Goal: Information Seeking & Learning: Learn about a topic

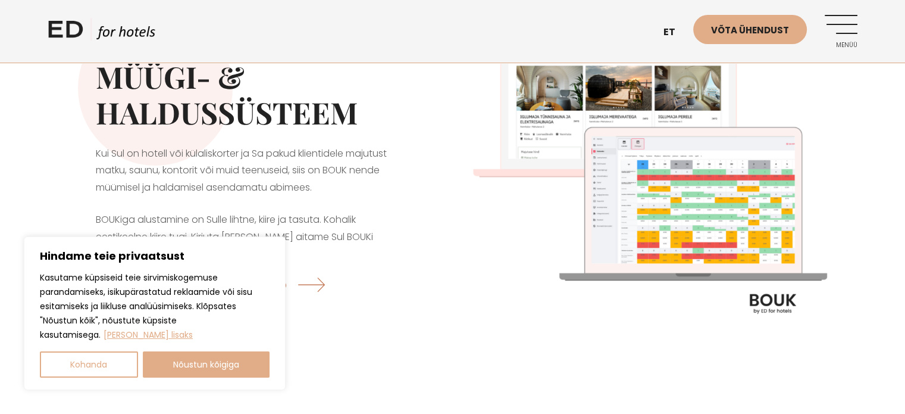
scroll to position [98, 0]
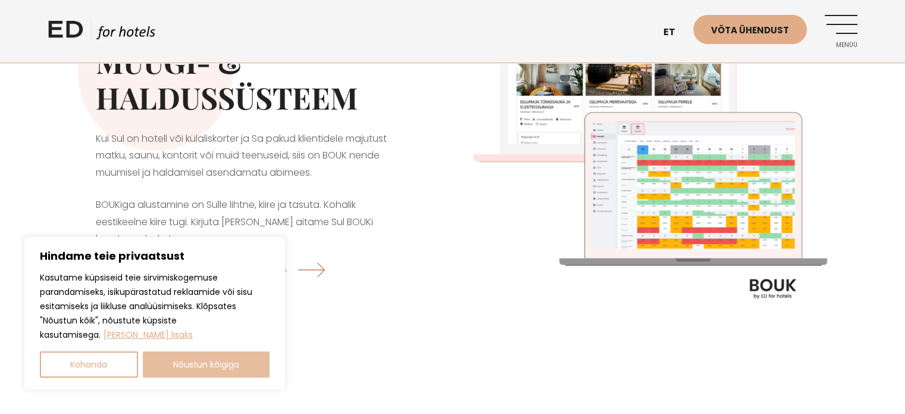
click at [189, 369] on button "Nõustun kõigiga" at bounding box center [206, 364] width 127 height 26
checkbox input "true"
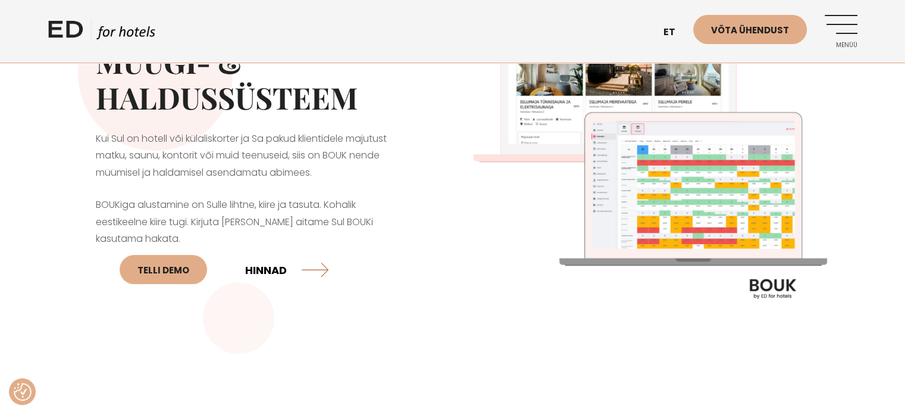
click at [290, 274] on link "HINNAD" at bounding box center [286, 269] width 83 height 32
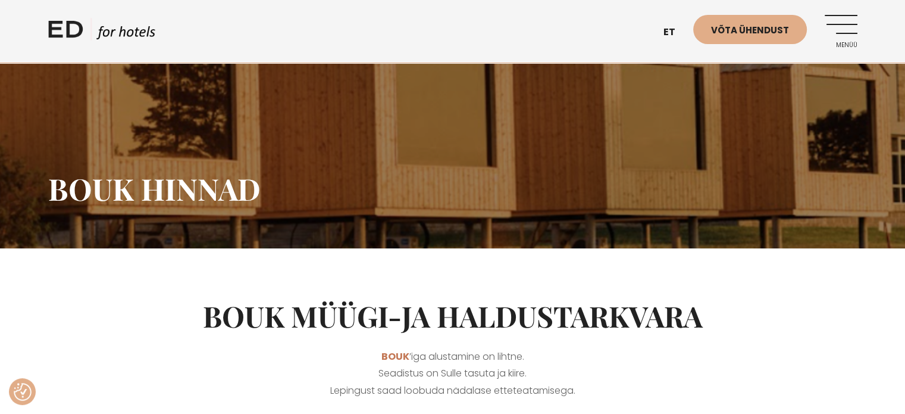
click at [843, 35] on link "Menüü" at bounding box center [841, 31] width 33 height 33
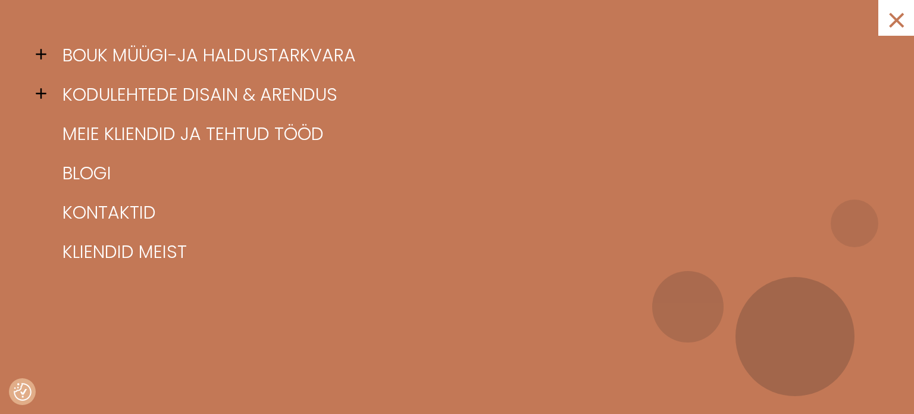
click at [37, 58] on span at bounding box center [45, 54] width 18 height 18
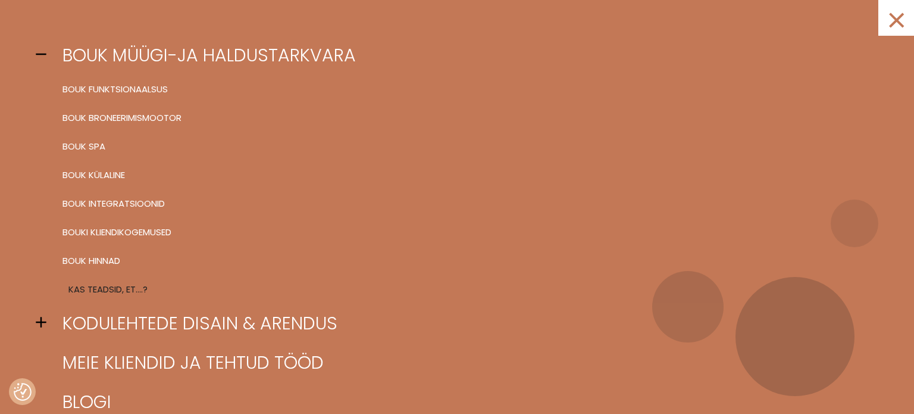
click at [87, 286] on link "Kas teadsid, et….?" at bounding box center [472, 289] width 825 height 29
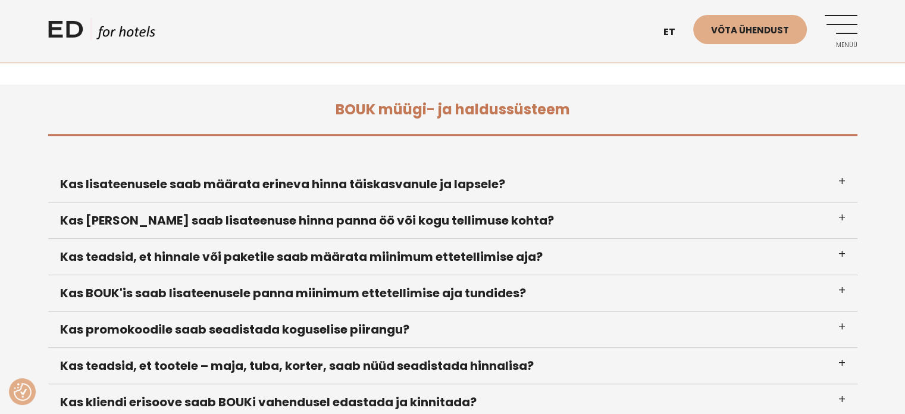
scroll to position [475, 0]
click at [838, 180] on h3 "Kas lisateenusele saab määrata erineva hinna täiskasvanule ja lapsele?" at bounding box center [452, 183] width 809 height 36
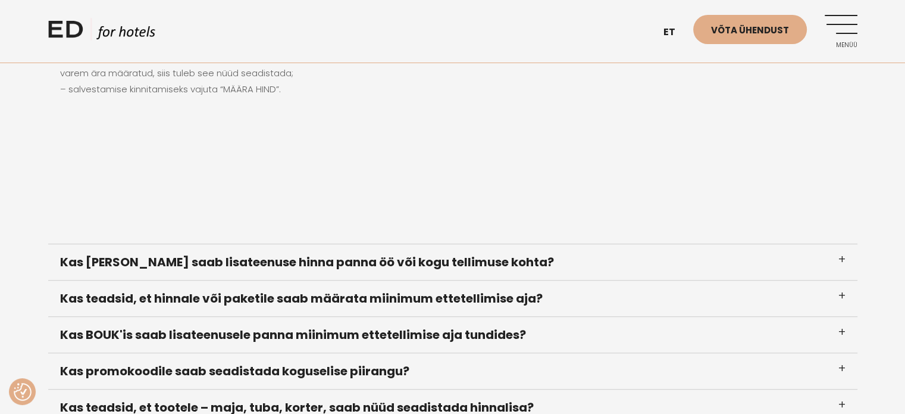
scroll to position [730, 0]
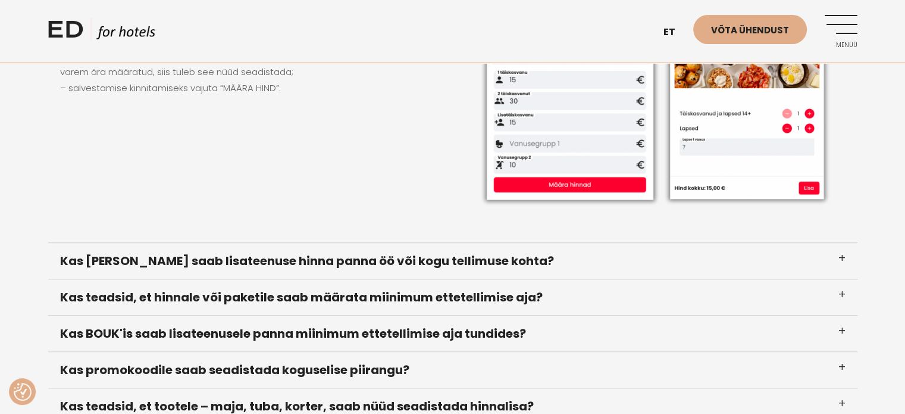
click at [453, 260] on h3 "Kas BOUKis saab lisateenuse hinna panna öö või kogu tellimuse kohta?" at bounding box center [452, 261] width 809 height 36
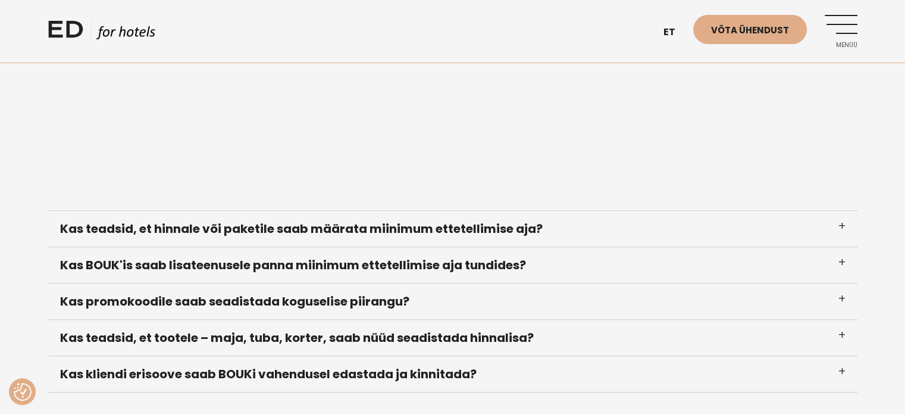
scroll to position [800, 0]
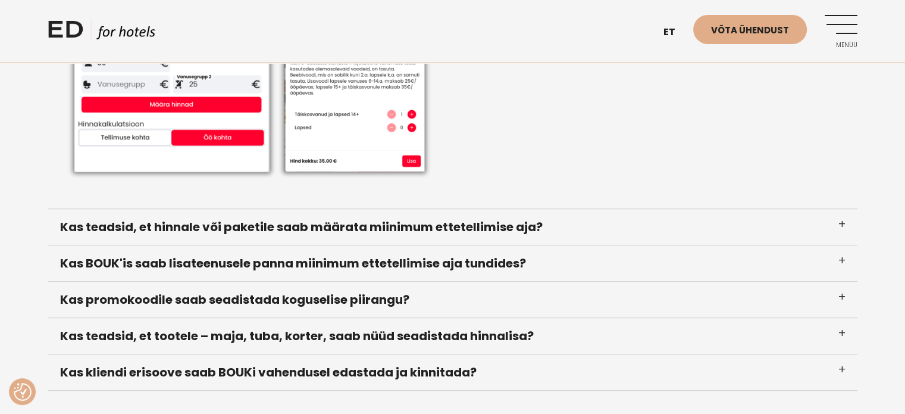
click at [553, 231] on h3 "Kas teadsid, et hinnale või paketile saab määrata miinimum ettetellimise aja?" at bounding box center [452, 227] width 809 height 36
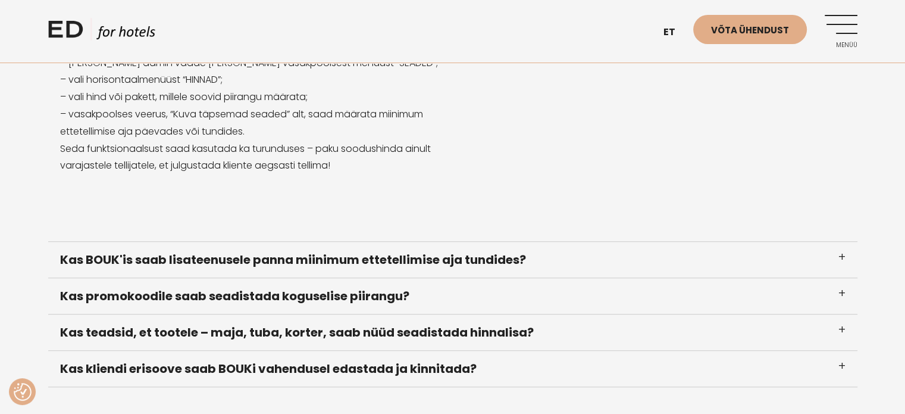
scroll to position [755, 0]
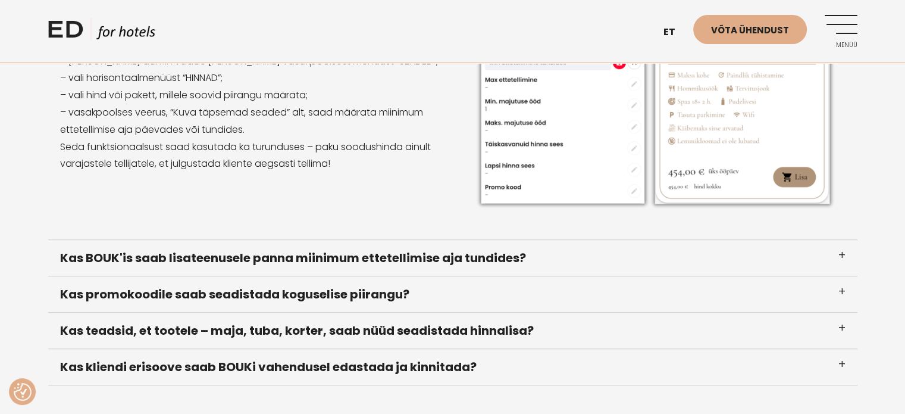
click at [534, 258] on h3 "Kas BOUK'is saab lisateenusele panna miinimum ettetellimise aja tundides?" at bounding box center [452, 258] width 809 height 36
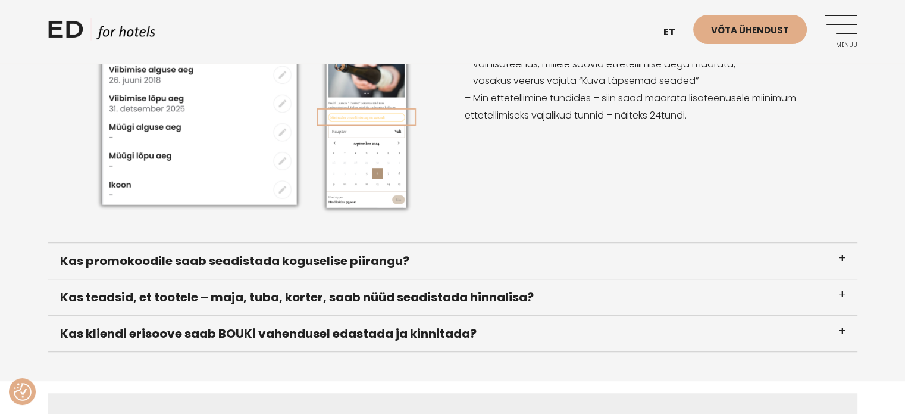
scroll to position [792, 0]
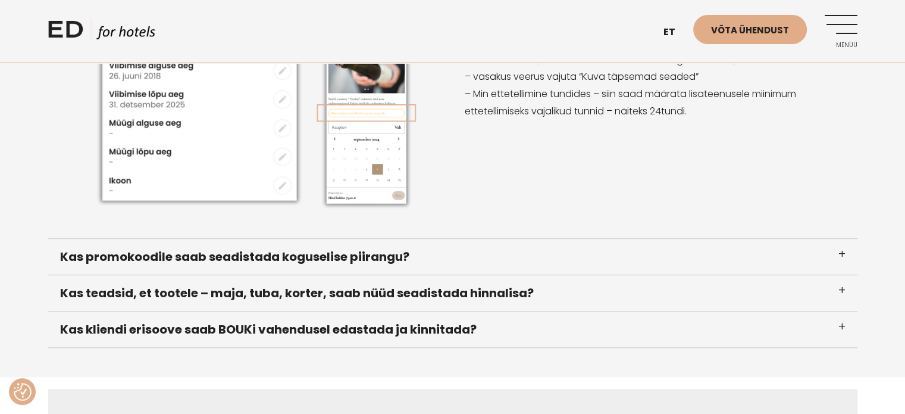
click at [518, 258] on h3 "Kas promokoodile saab seadistada koguselise piirangu?" at bounding box center [452, 257] width 809 height 36
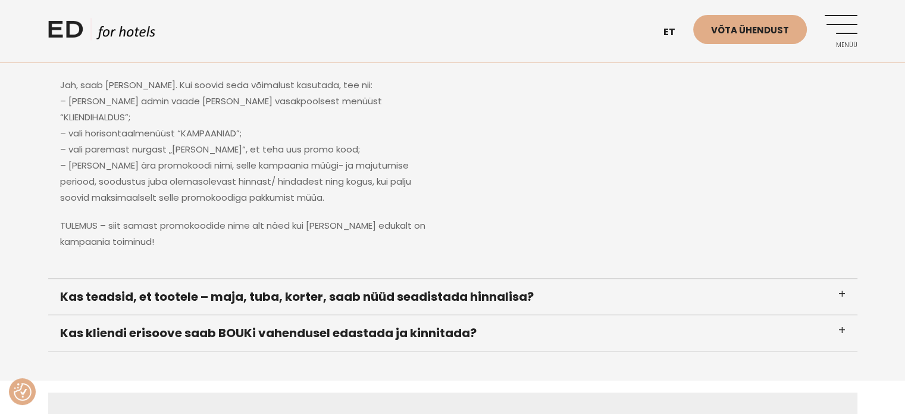
scroll to position [765, 0]
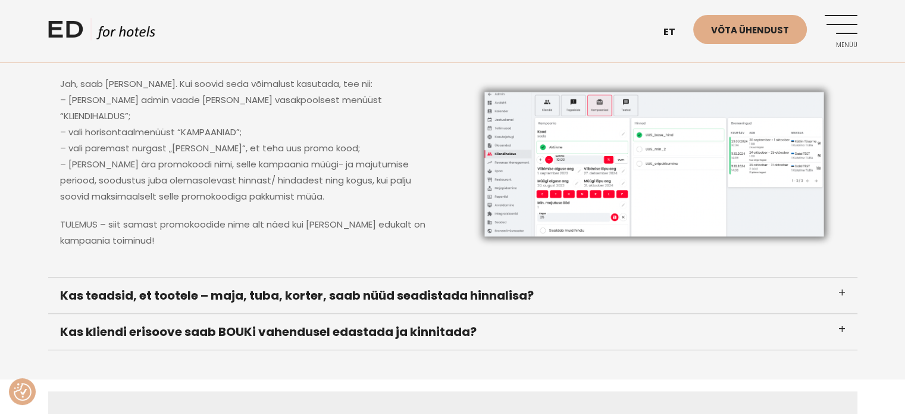
click at [586, 291] on h3 "Kas teadsid, et tootele – maja, tuba, korter, saab nüüd seadistada hinnalisa?" at bounding box center [452, 295] width 809 height 36
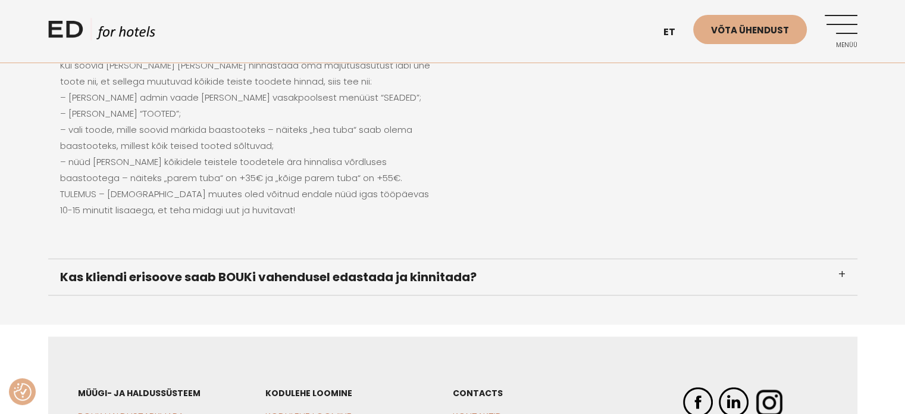
scroll to position [823, 0]
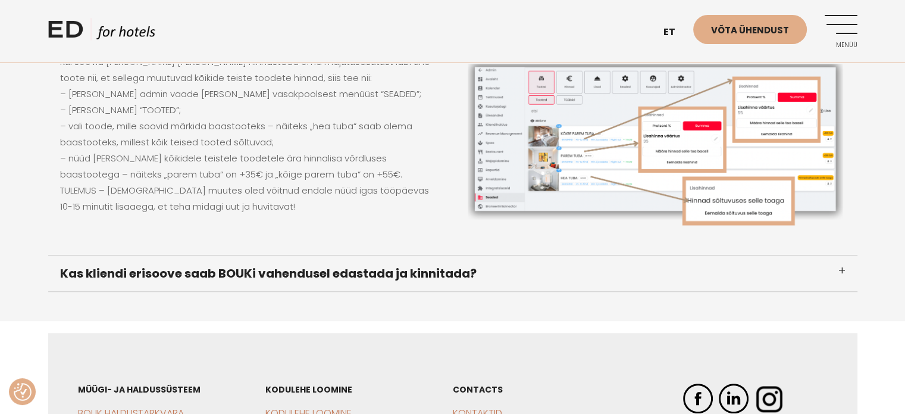
click at [483, 272] on h3 "Kas kliendi erisoove saab BOUKi vahendusel edastada ja kinnitada?" at bounding box center [452, 273] width 809 height 36
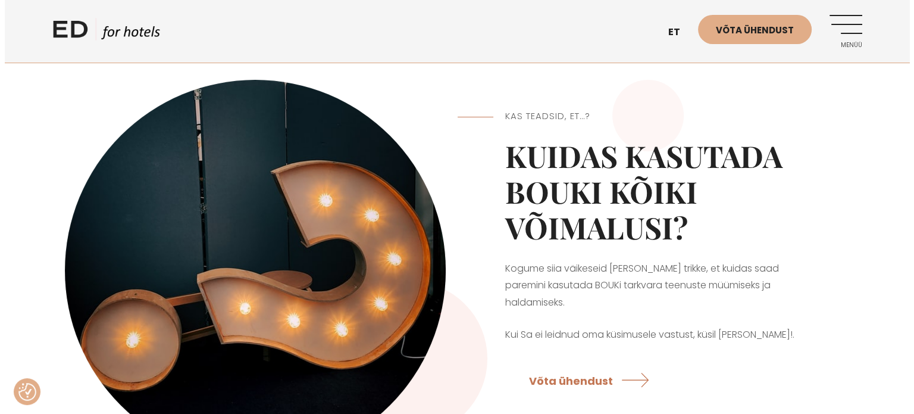
scroll to position [5, 0]
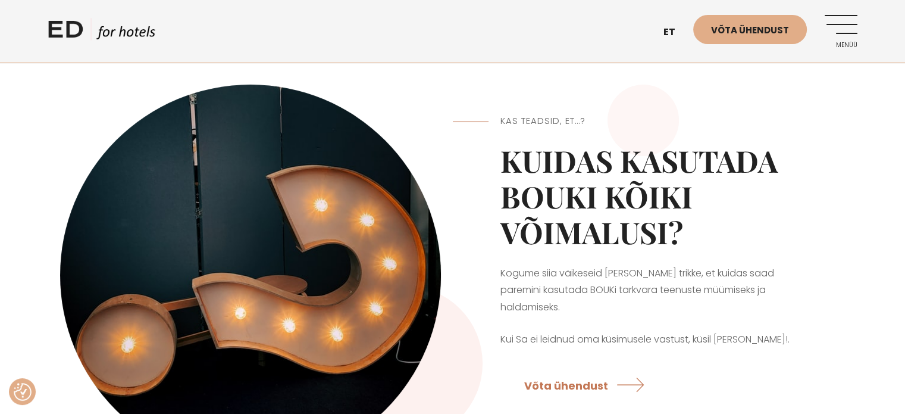
click at [836, 35] on link "Menüü" at bounding box center [841, 31] width 33 height 33
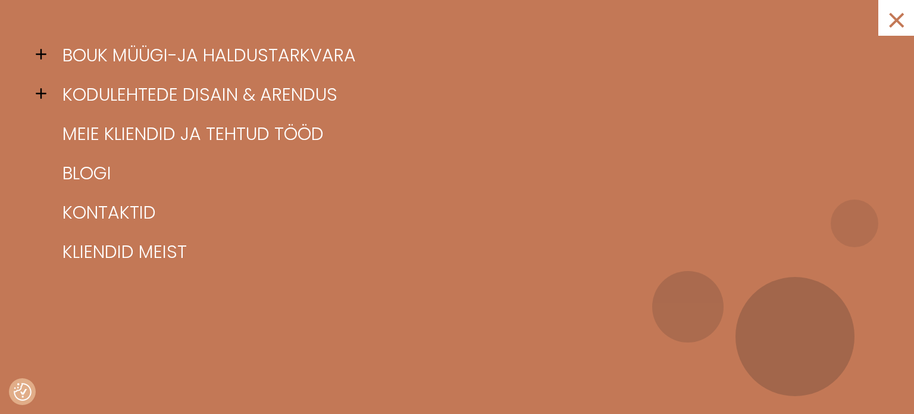
click at [43, 54] on span at bounding box center [45, 54] width 18 height 18
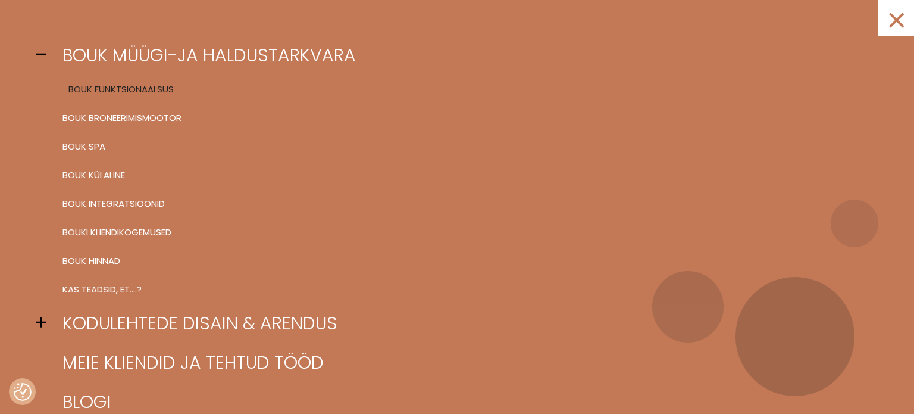
click at [96, 87] on link "BOUK FUNKTSIONAALSUS" at bounding box center [472, 89] width 825 height 29
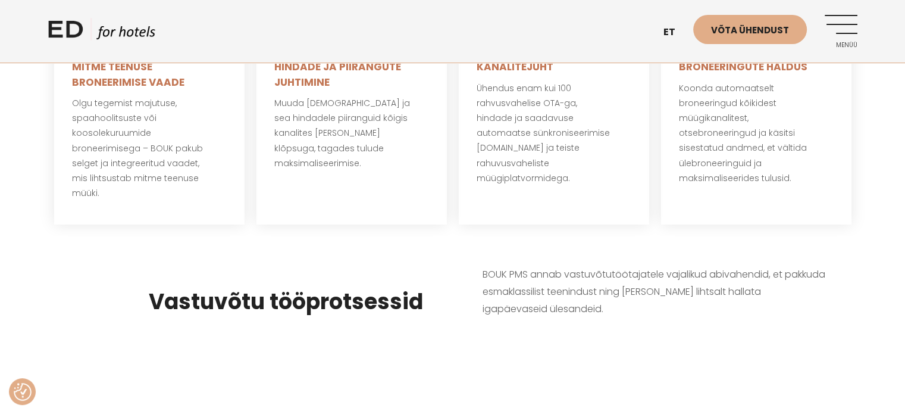
scroll to position [885, 0]
